Goal: Transaction & Acquisition: Obtain resource

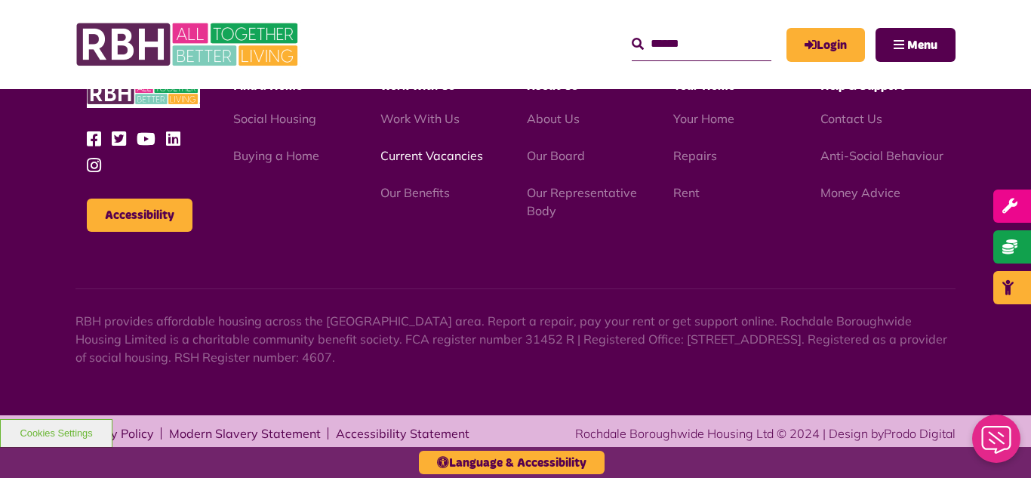
click at [433, 154] on link "Current Vacancies" at bounding box center [431, 155] width 103 height 15
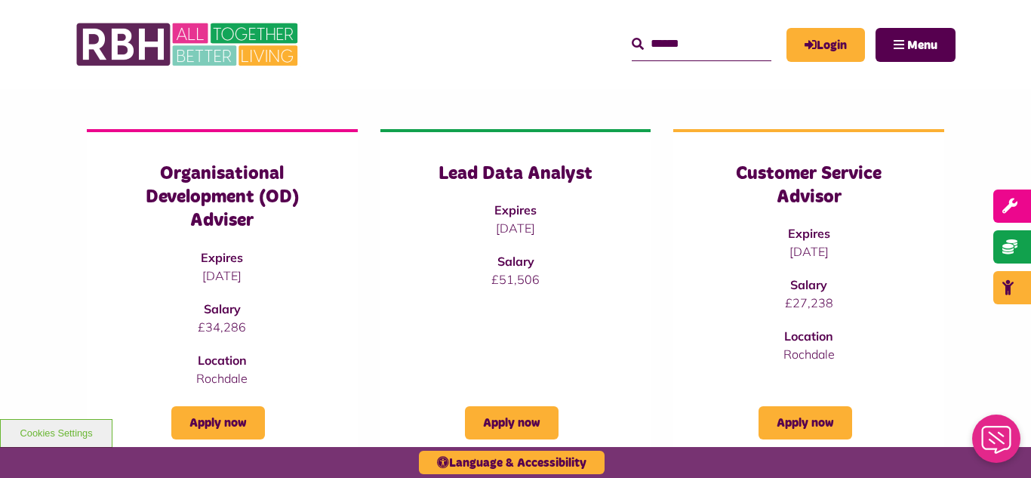
scroll to position [181, 0]
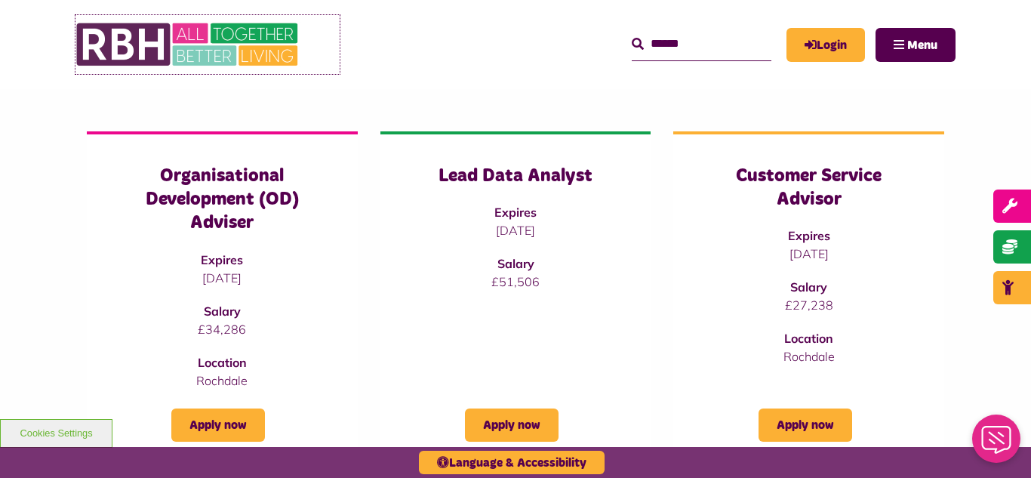
click at [179, 40] on img at bounding box center [188, 44] width 226 height 59
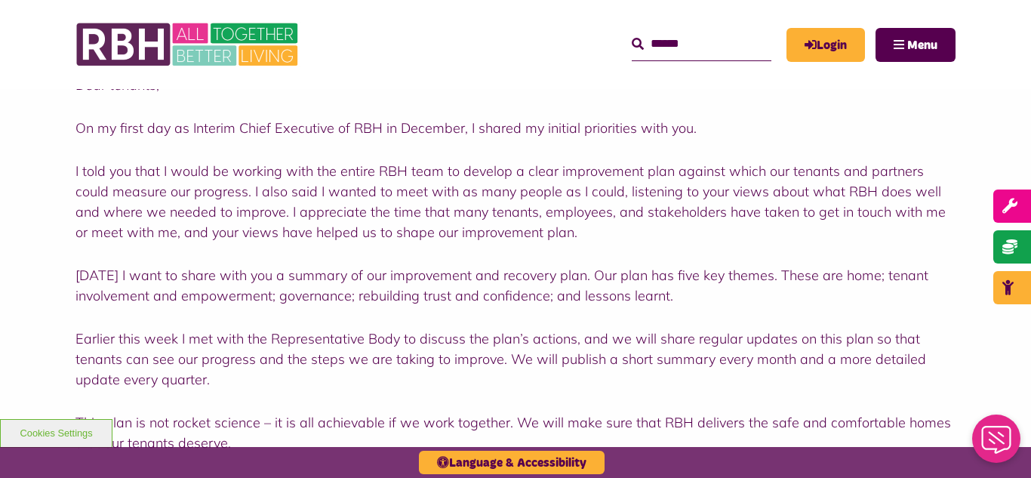
scroll to position [634, 0]
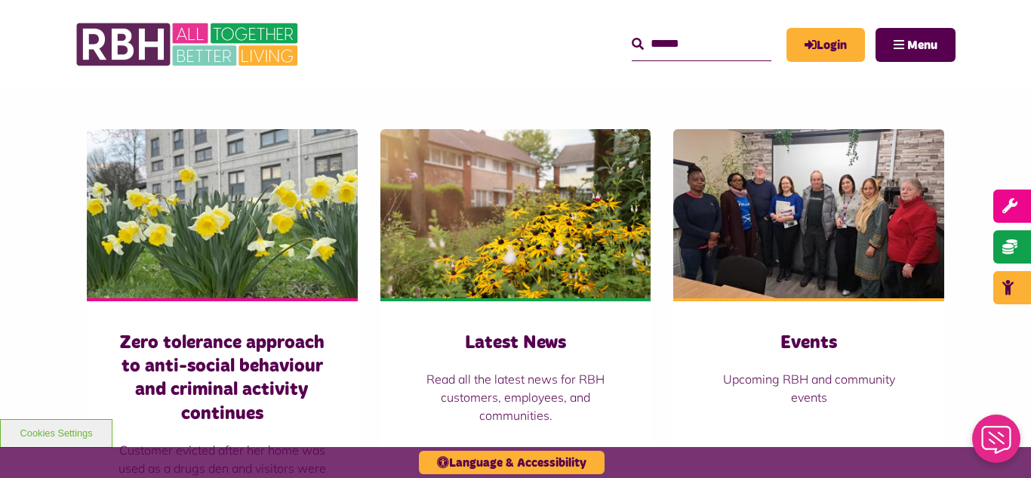
scroll to position [1026, 0]
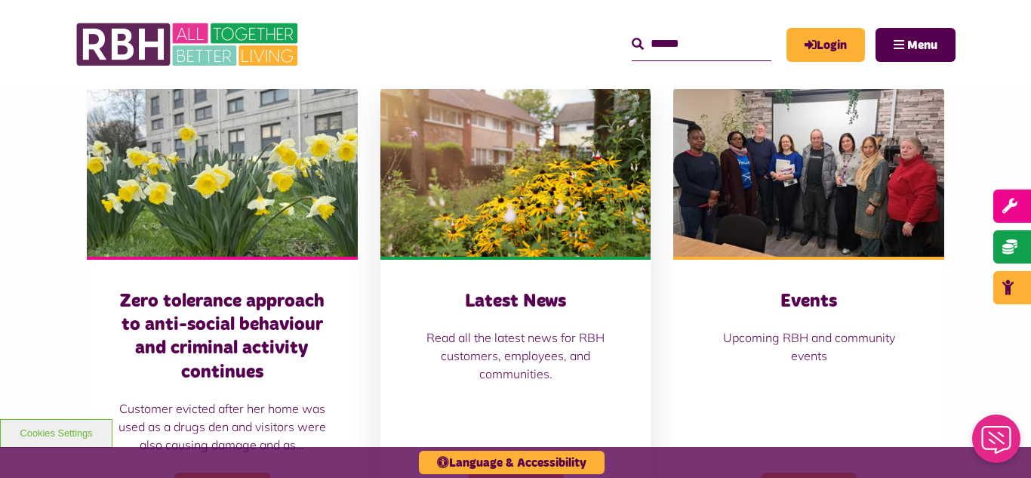
click at [523, 155] on img at bounding box center [515, 172] width 271 height 169
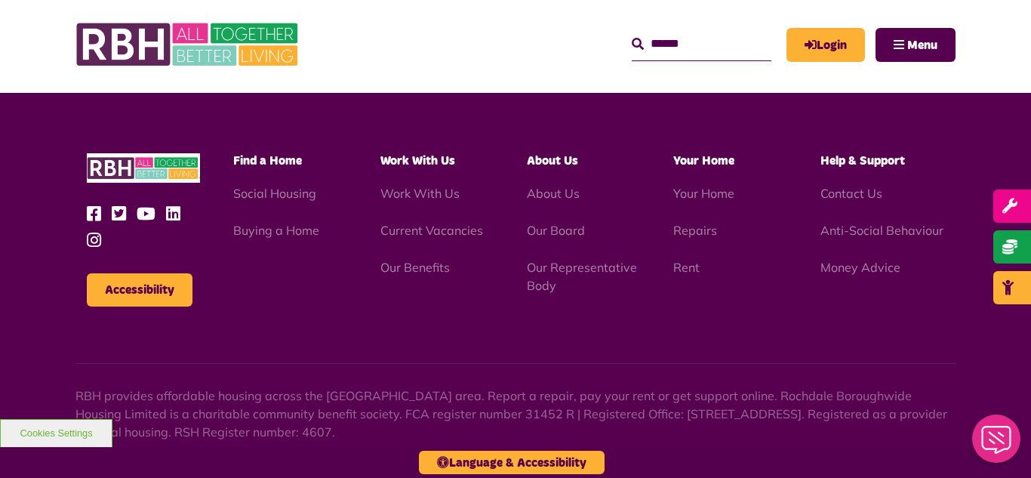
scroll to position [1643, 0]
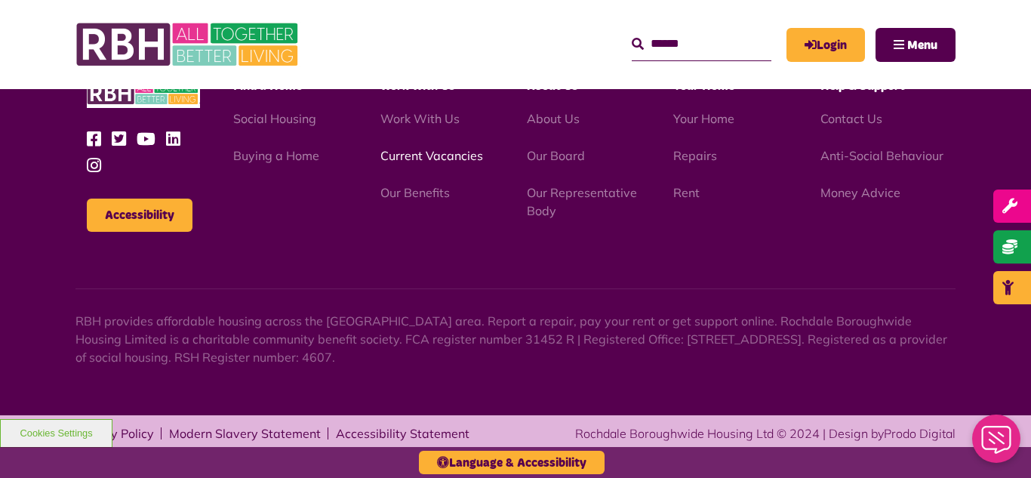
click at [417, 158] on link "Current Vacancies" at bounding box center [431, 155] width 103 height 15
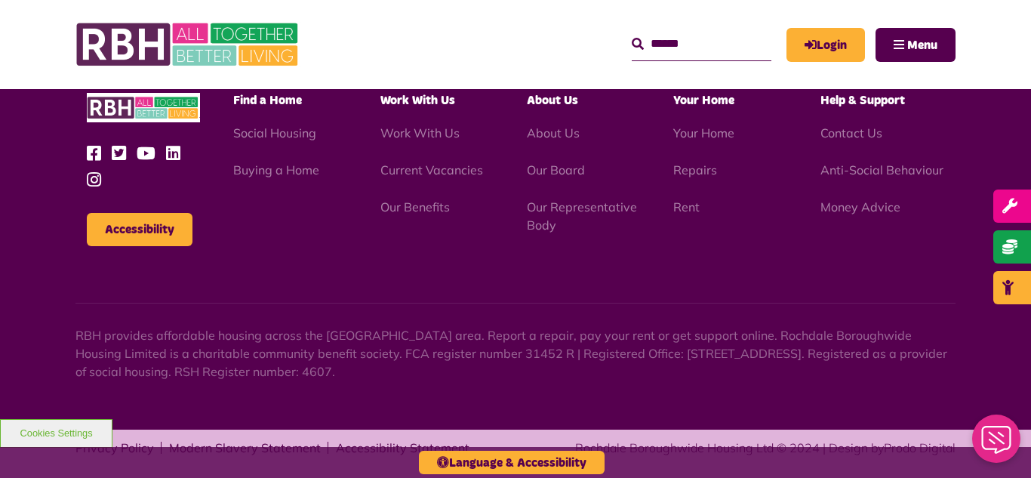
scroll to position [2160, 0]
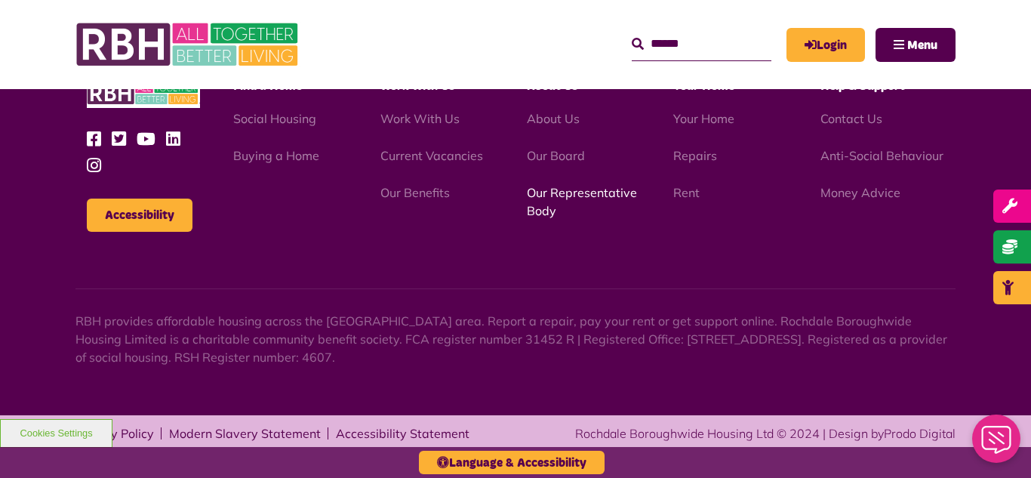
click at [562, 195] on link "Our Representative Body" at bounding box center [582, 201] width 110 height 33
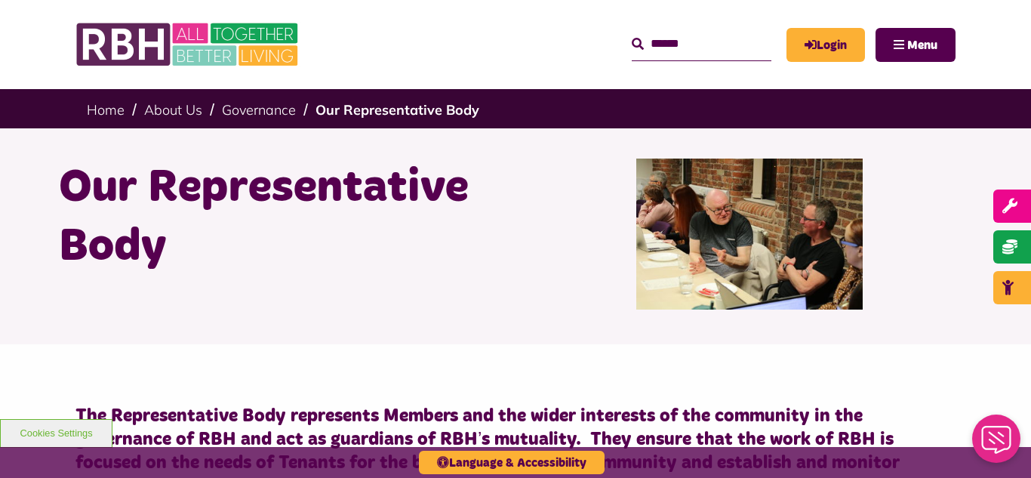
click at [5, 225] on div "Our Representative Body" at bounding box center [515, 236] width 1031 height 216
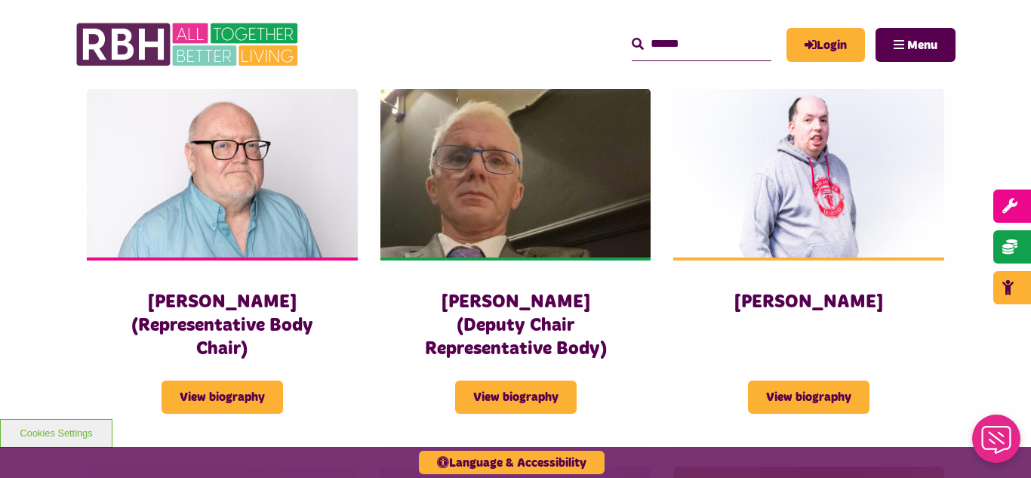
scroll to position [1087, 0]
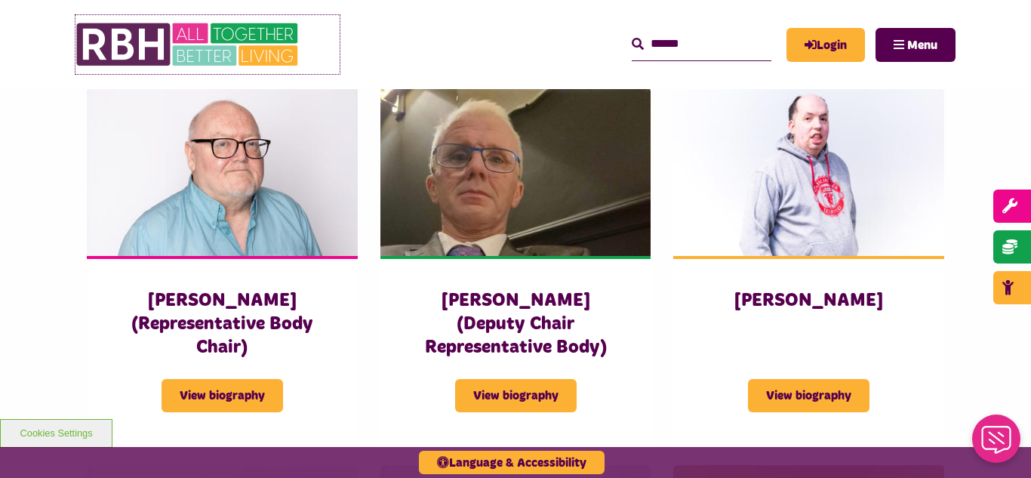
click at [194, 38] on img at bounding box center [188, 44] width 226 height 59
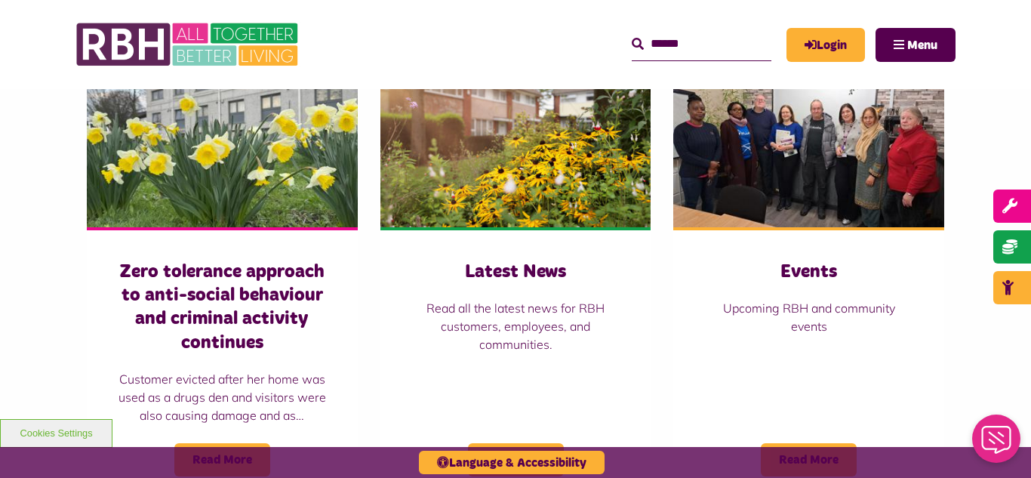
scroll to position [1117, 0]
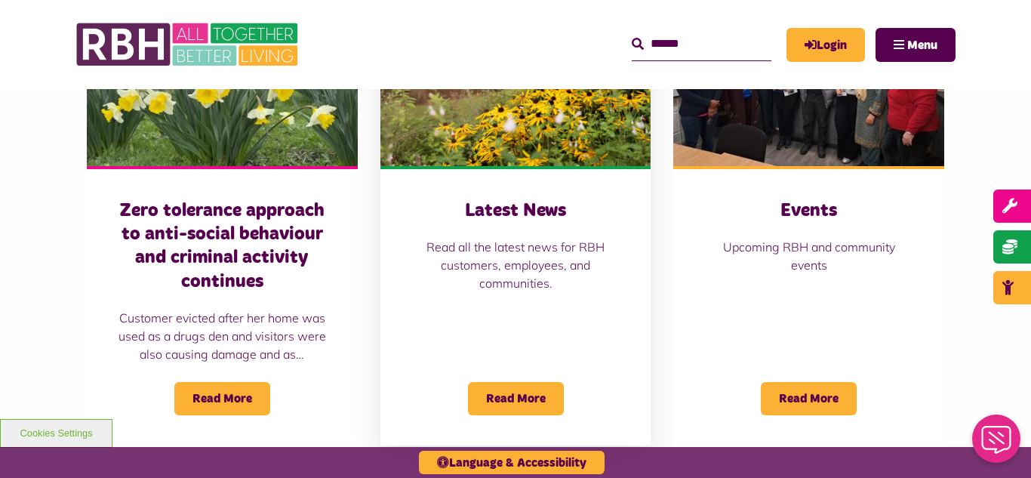
click at [503, 108] on img at bounding box center [515, 81] width 271 height 169
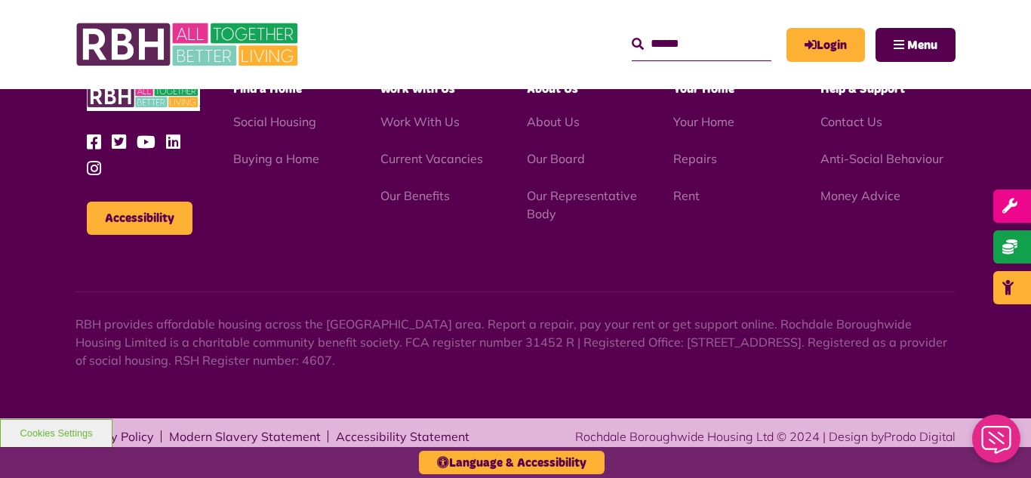
scroll to position [1643, 0]
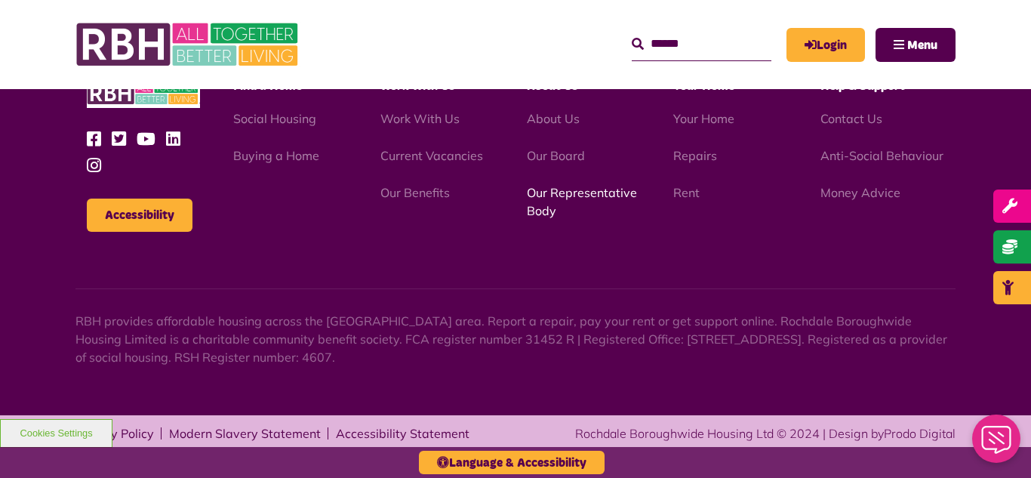
click at [587, 189] on link "Our Representative Body" at bounding box center [582, 201] width 110 height 33
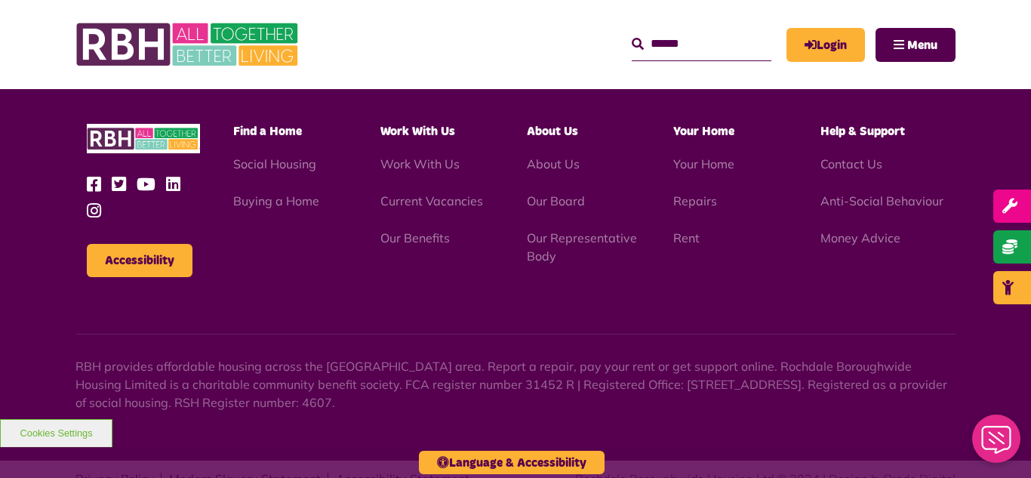
scroll to position [4382, 0]
click at [420, 192] on link "Current Vacancies" at bounding box center [431, 199] width 103 height 15
